Goal: Task Accomplishment & Management: Manage account settings

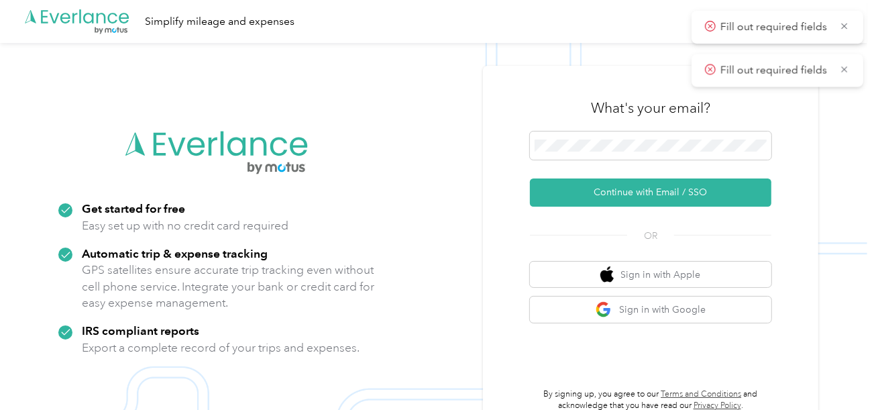
click at [596, 185] on button "Continue with Email / SSO" at bounding box center [650, 192] width 241 height 28
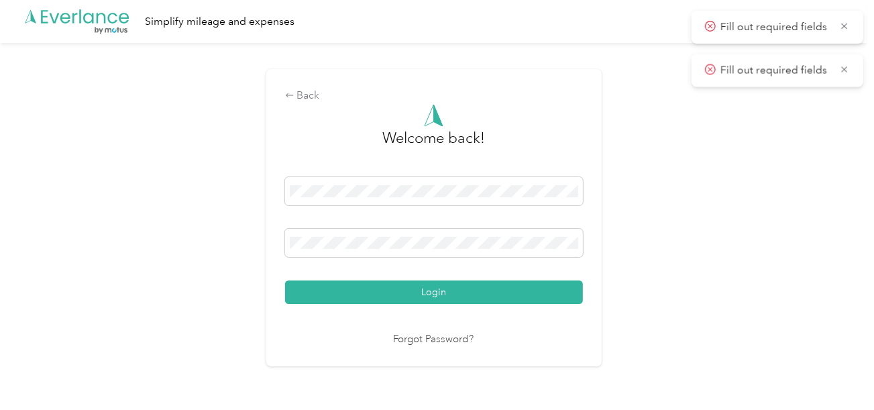
click at [436, 277] on div "Login" at bounding box center [434, 240] width 298 height 127
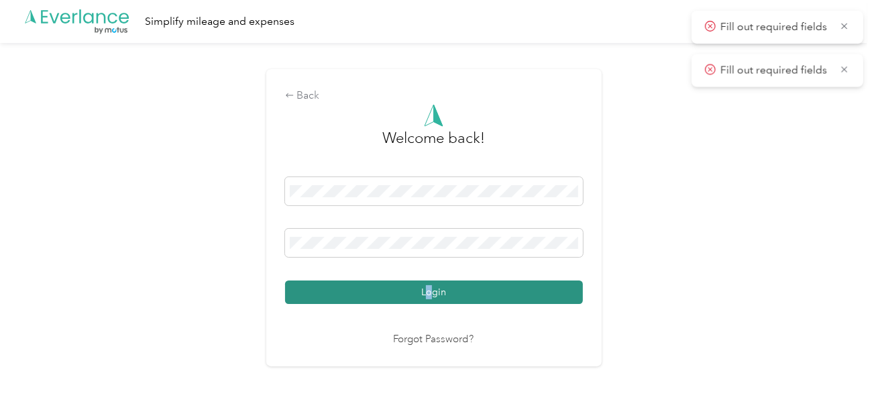
click at [491, 296] on button "Login" at bounding box center [434, 291] width 298 height 23
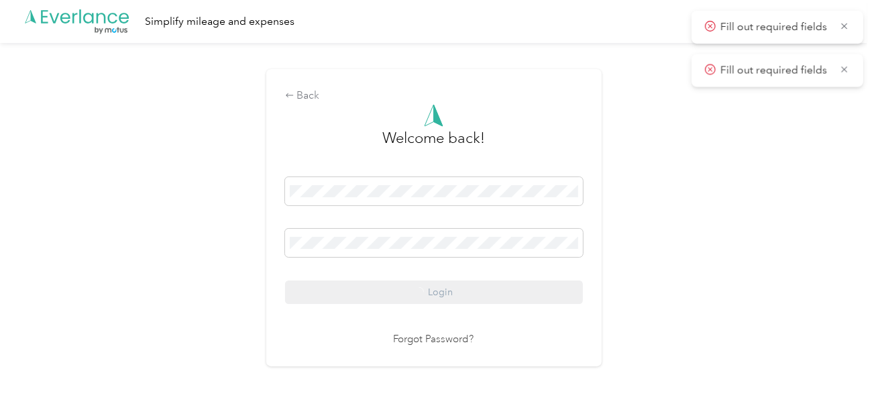
click at [757, 240] on div "Back Welcome back! Login Forgot Password?" at bounding box center [433, 223] width 867 height 361
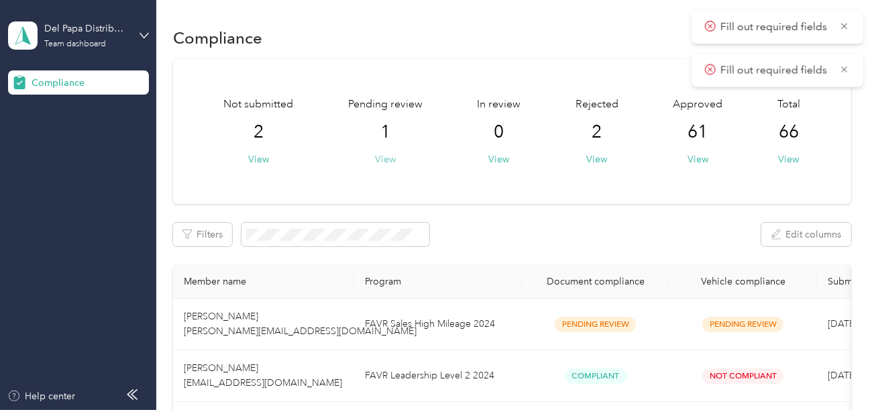
click at [391, 158] on button "View" at bounding box center [385, 159] width 21 height 14
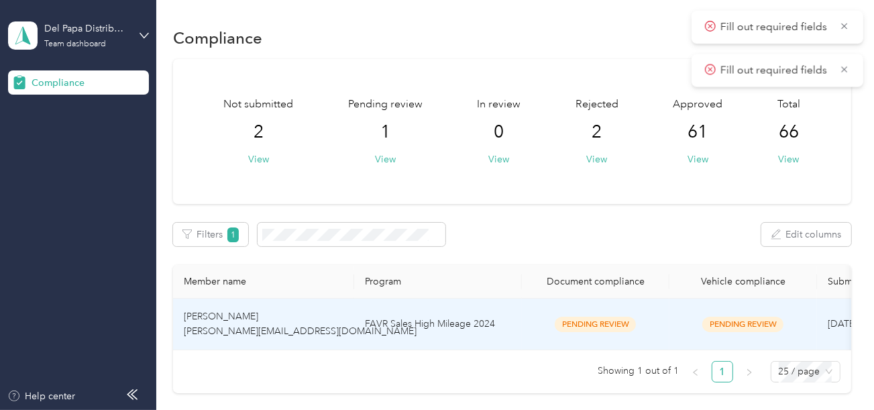
click at [486, 315] on td "FAVR Sales High Mileage 2024" at bounding box center [438, 324] width 168 height 52
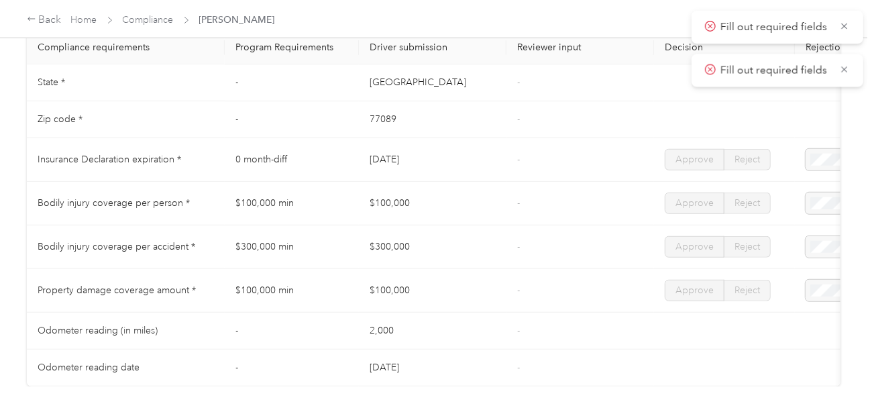
scroll to position [469, 0]
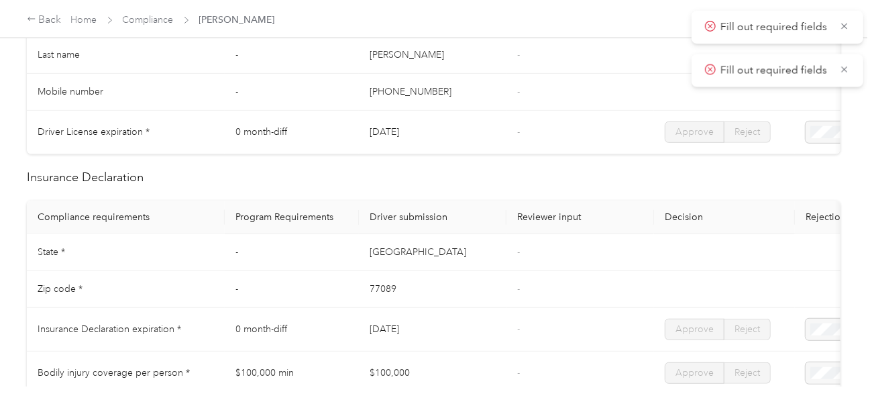
click at [148, 8] on div "Back Home Compliance [PERSON_NAME]" at bounding box center [437, 19] width 874 height 38
click at [152, 16] on link "Compliance" at bounding box center [148, 19] width 51 height 11
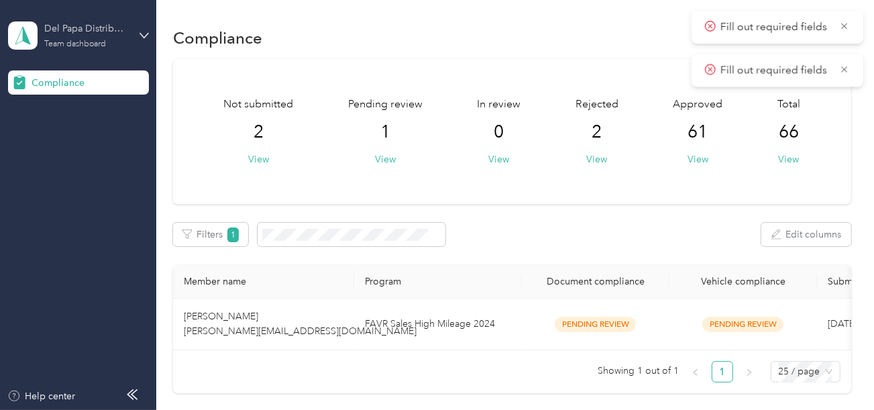
click at [110, 38] on div "Del Papa Distributing Team dashboard" at bounding box center [86, 34] width 84 height 27
click at [75, 133] on div "Log out" at bounding box center [149, 140] width 264 height 23
